Goal: Transaction & Acquisition: Subscribe to service/newsletter

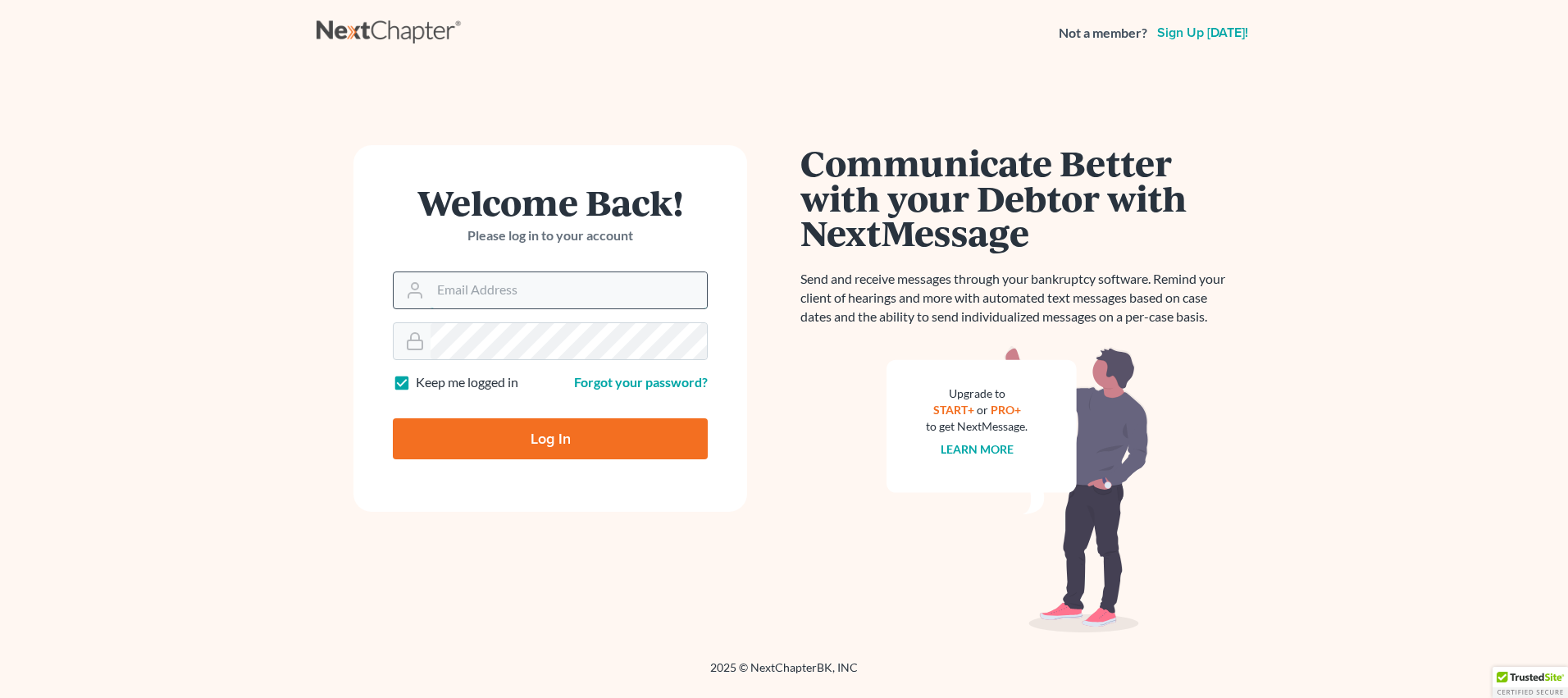
click at [483, 294] on input "Email Address" at bounding box center [568, 290] width 276 height 36
type input "[PERSON_NAME][EMAIL_ADDRESS][DOMAIN_NAME]"
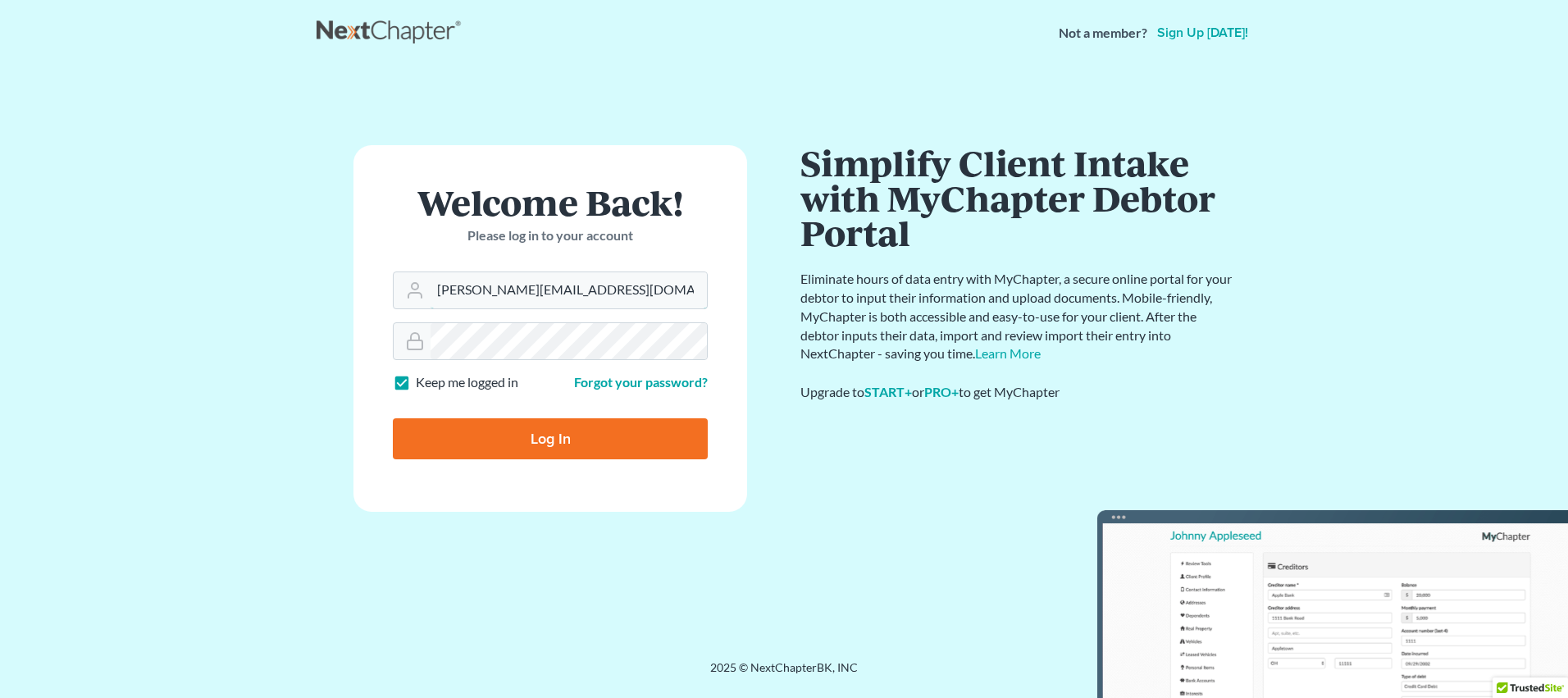
drag, startPoint x: 575, startPoint y: 290, endPoint x: 299, endPoint y: 316, distance: 277.2
click at [299, 316] on main "Welcome Back! Please log in to your account Email Address [PERSON_NAME][EMAIL_A…" at bounding box center [784, 342] width 1568 height 555
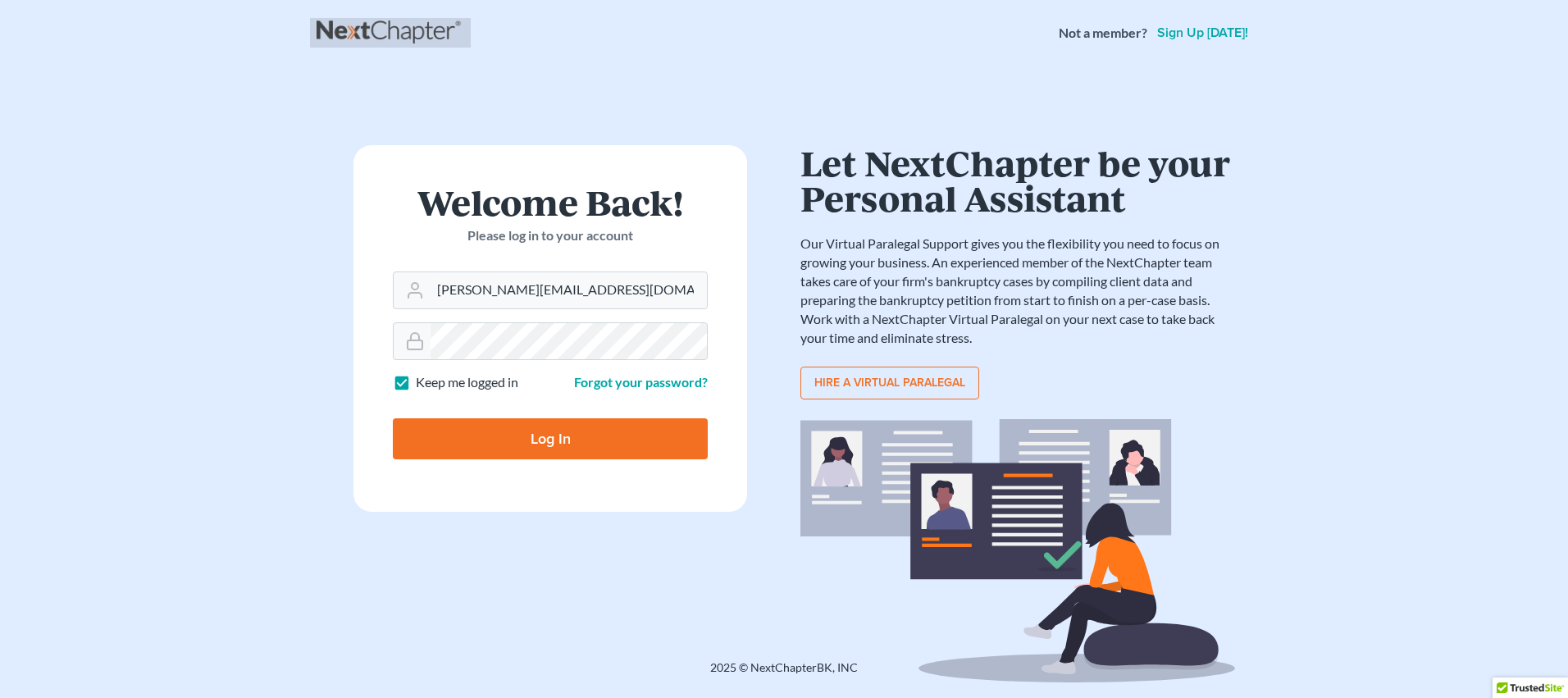
click at [405, 34] on link at bounding box center [390, 33] width 148 height 30
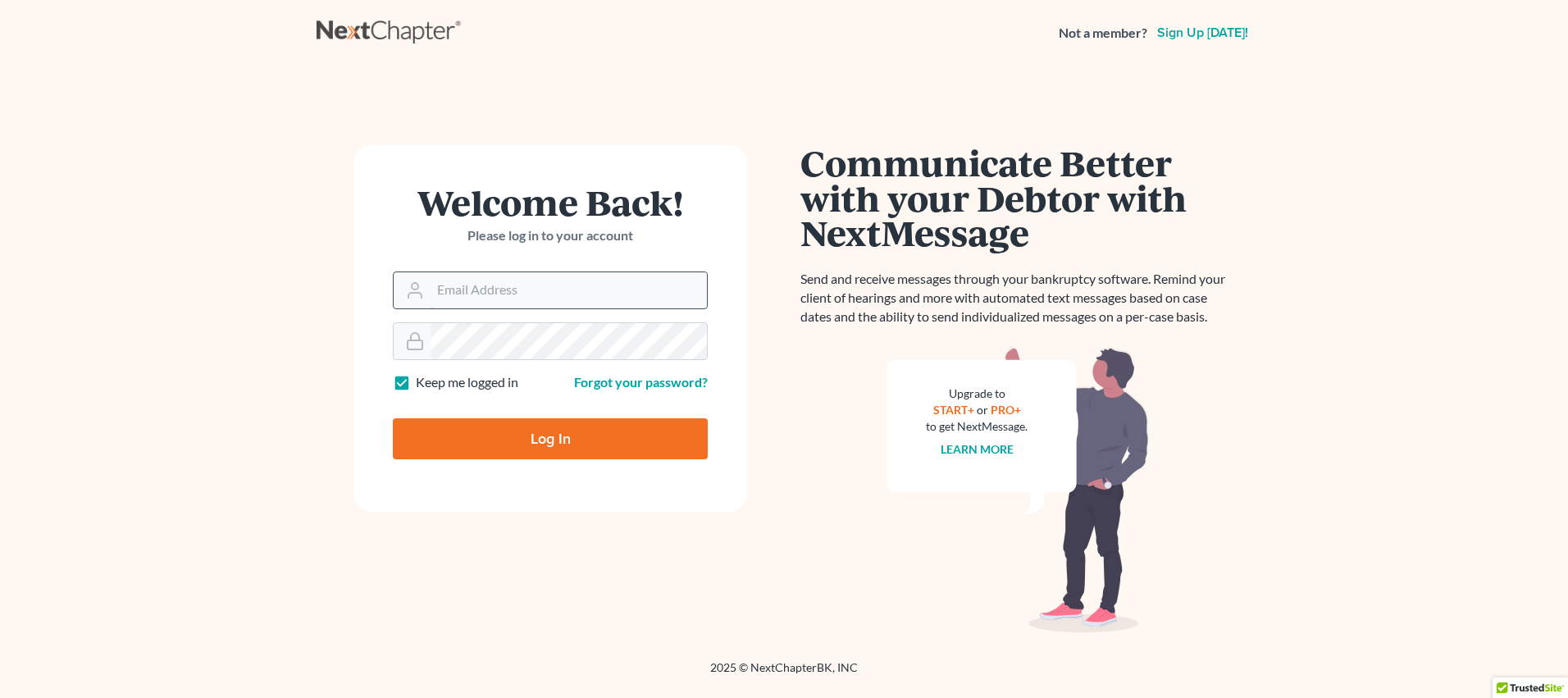
click at [484, 303] on input "Email Address" at bounding box center [568, 290] width 276 height 36
type input "[PERSON_NAME][EMAIL_ADDRESS][DOMAIN_NAME]"
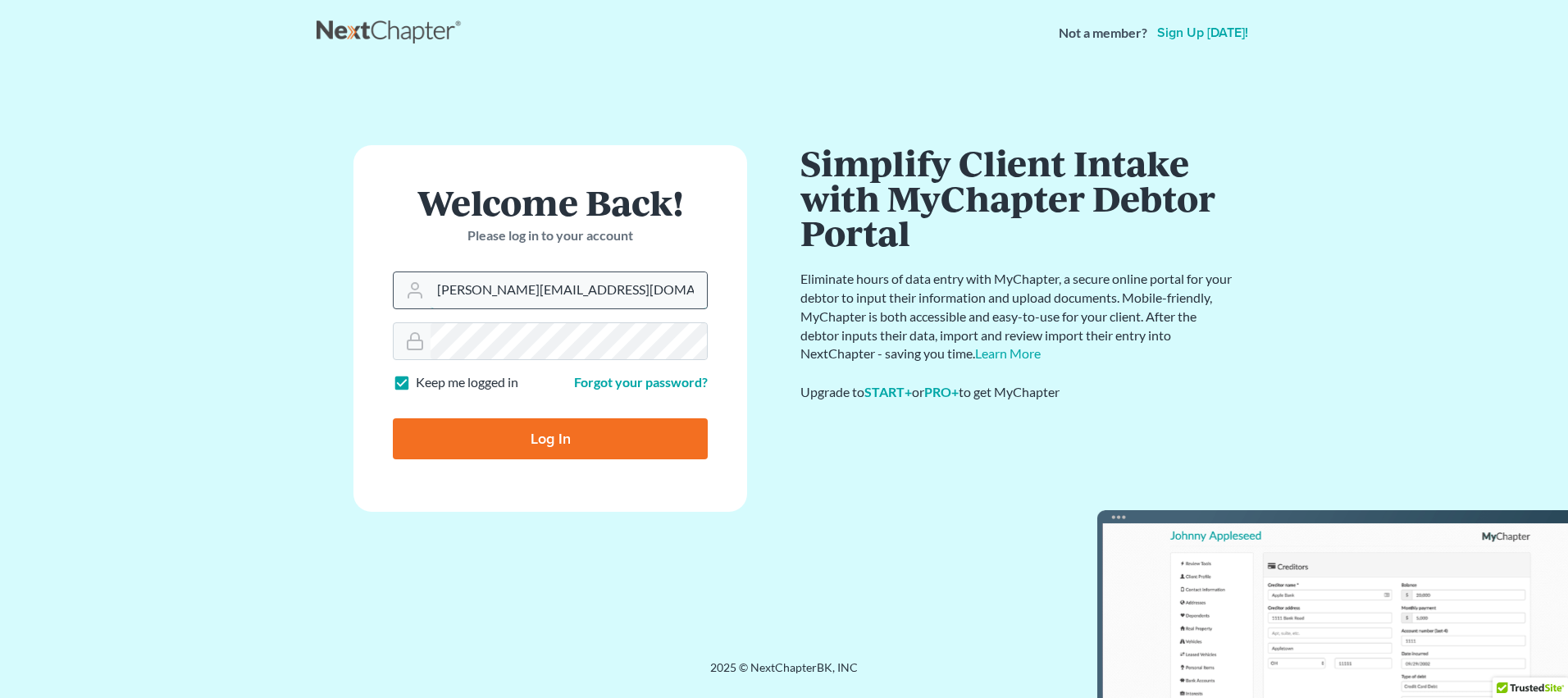
click at [586, 292] on input "[PERSON_NAME][EMAIL_ADDRESS][DOMAIN_NAME]" at bounding box center [568, 290] width 276 height 36
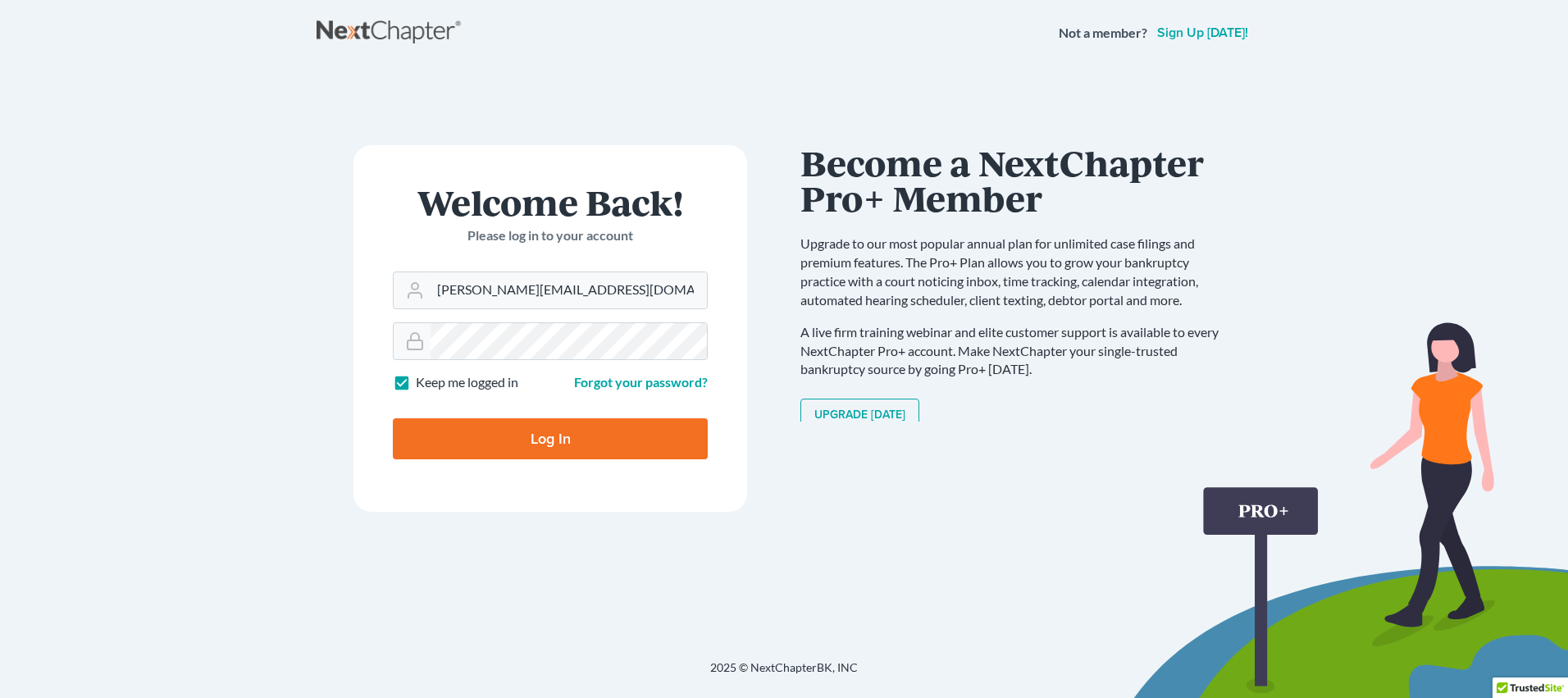
drag, startPoint x: 992, startPoint y: 291, endPoint x: 1063, endPoint y: 201, distance: 114.6
click at [1023, 249] on p "Upgrade to our most popular annual plan for unlimited case filings and premium …" at bounding box center [1018, 272] width 435 height 74
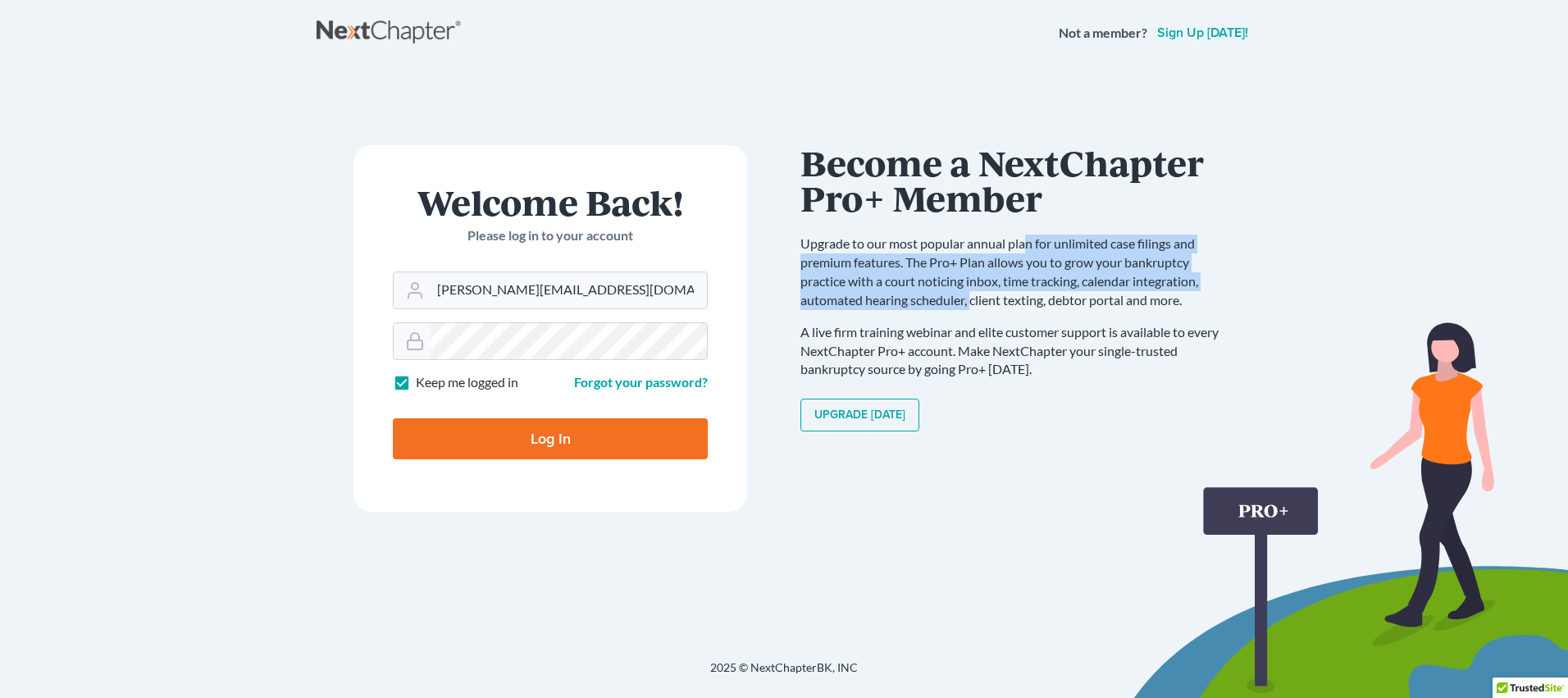
click at [1193, 36] on link "Sign up [DATE]!" at bounding box center [1202, 32] width 98 height 13
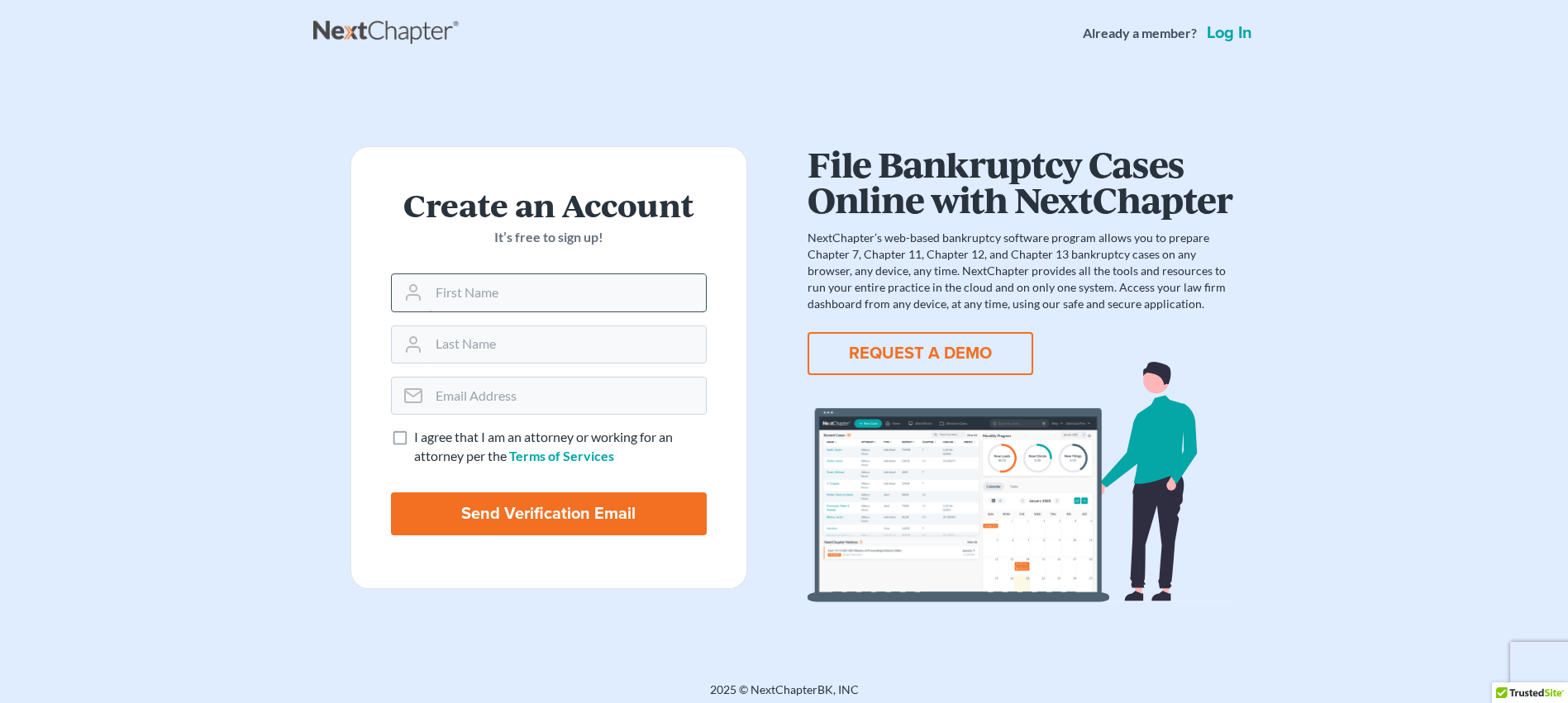
click at [488, 298] on input "text" at bounding box center [567, 292] width 277 height 36
type input "[PERSON_NAME]"
click at [489, 398] on input "email" at bounding box center [567, 395] width 277 height 36
type input "[EMAIL_ADDRESS][DOMAIN_NAME]"
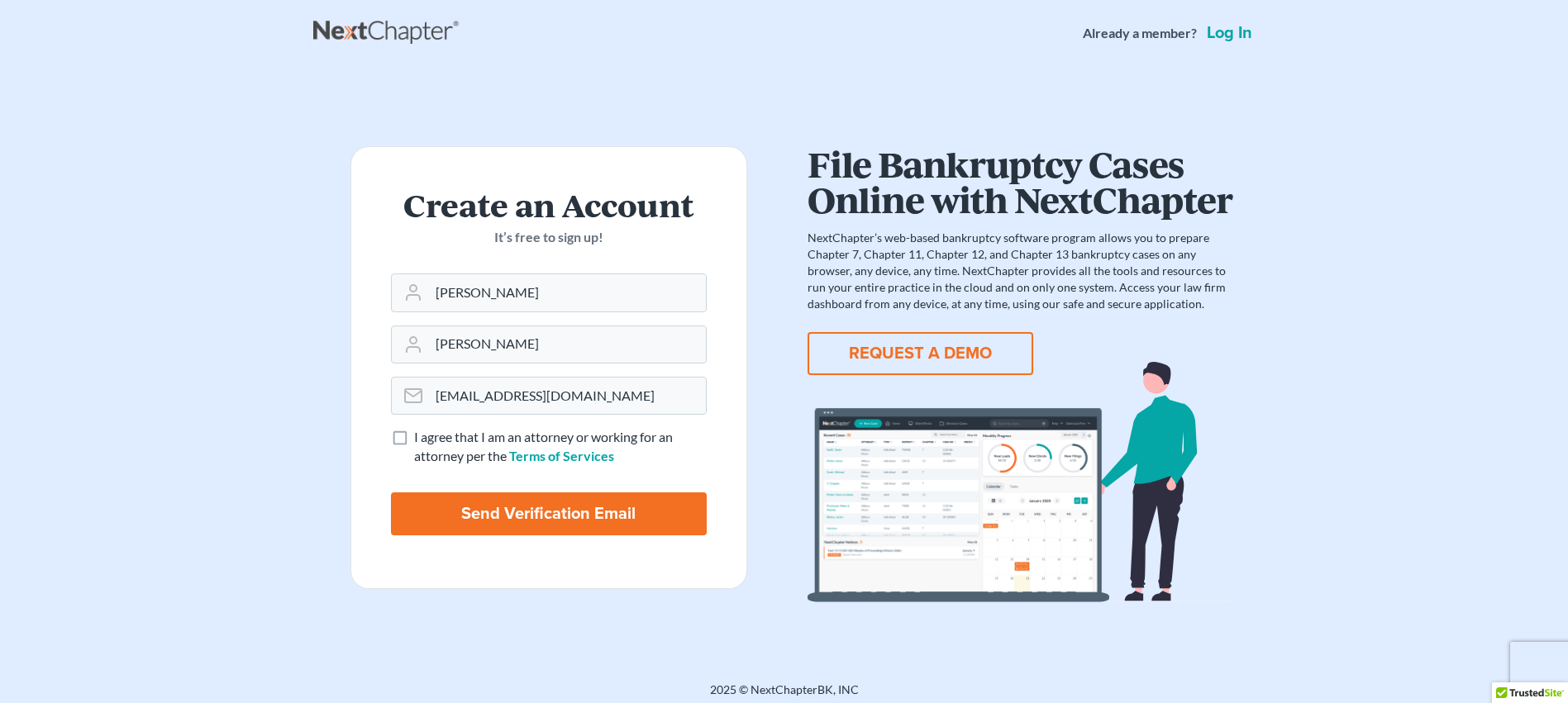
click at [414, 444] on label "I agree that I am an attorney or working for an attorney per the Terms of Servi…" at bounding box center [561, 446] width 292 height 38
click at [421, 439] on input "I agree that I am an attorney or working for an attorney per the Terms of Servi…" at bounding box center [426, 433] width 11 height 11
checkbox input "true"
click at [458, 516] on input "Send Verification Email" at bounding box center [548, 514] width 316 height 43
type input "Thinking..."
